Goal: Check status: Check status

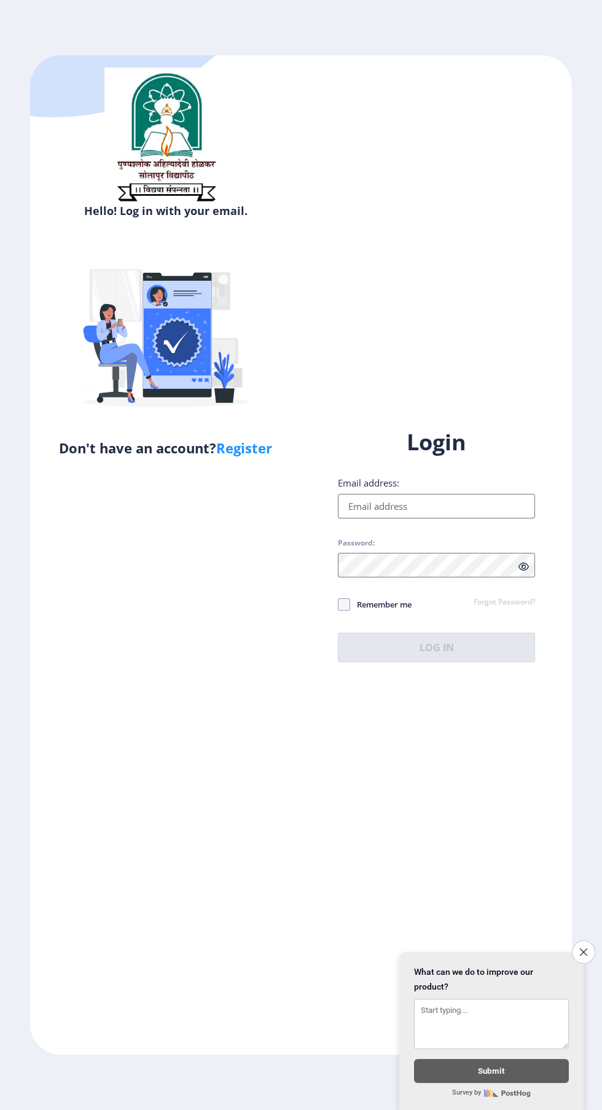
click at [460, 519] on input "Email address:" at bounding box center [436, 506] width 197 height 25
type input "[EMAIL_ADDRESS][DOMAIN_NAME]"
